Goal: Check status: Check status

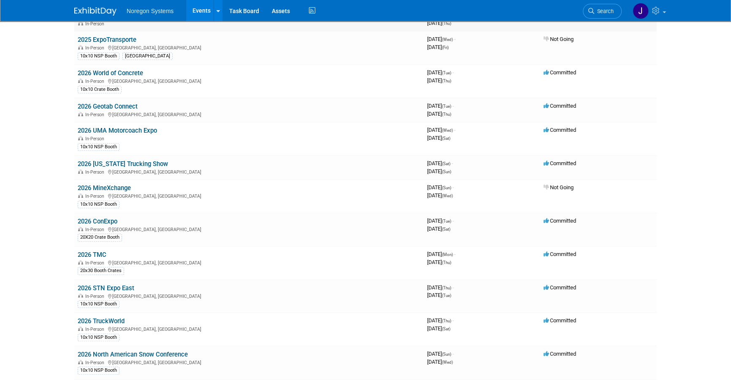
scroll to position [576, 0]
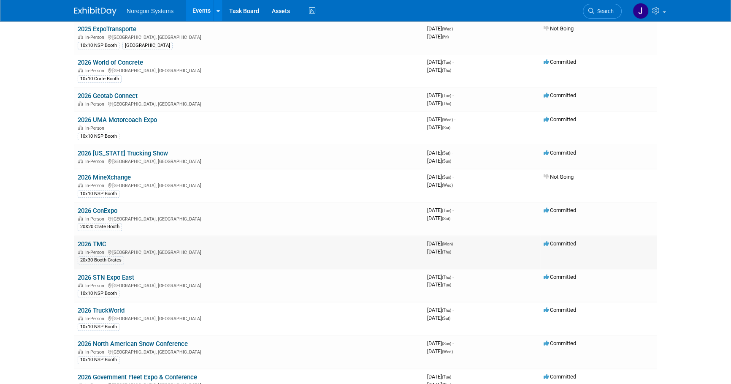
click at [100, 240] on link "2026 TMC" at bounding box center [92, 244] width 29 height 8
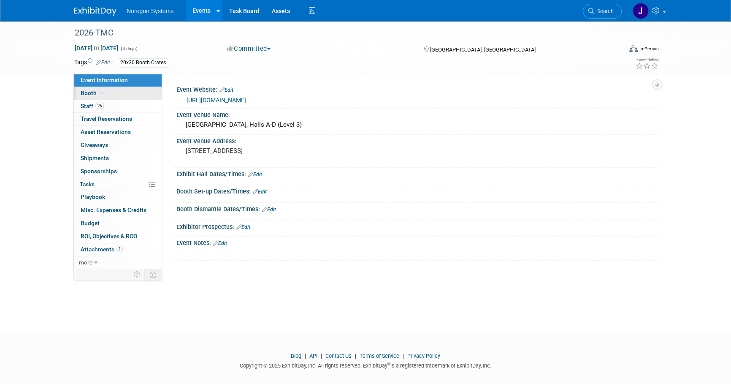
click at [130, 91] on link "Booth" at bounding box center [118, 93] width 88 height 13
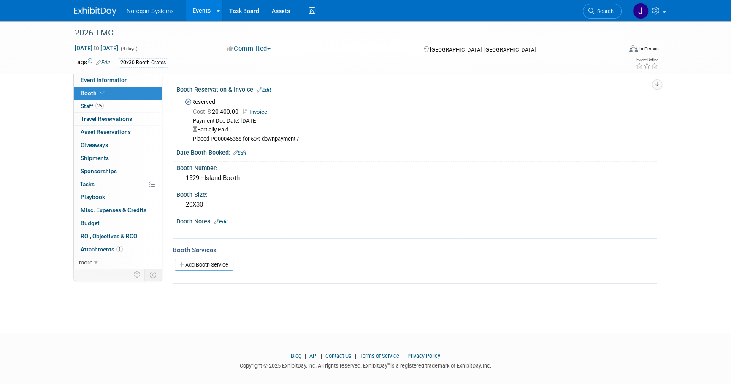
click at [262, 110] on link "Invoice" at bounding box center [257, 112] width 28 height 6
drag, startPoint x: 241, startPoint y: 138, endPoint x: 212, endPoint y: 135, distance: 29.2
click at [212, 136] on div "Placed PO00045368 for 50% downpayment /" at bounding box center [422, 139] width 458 height 7
copy div "PO00045368"
